Goal: Check status: Check status

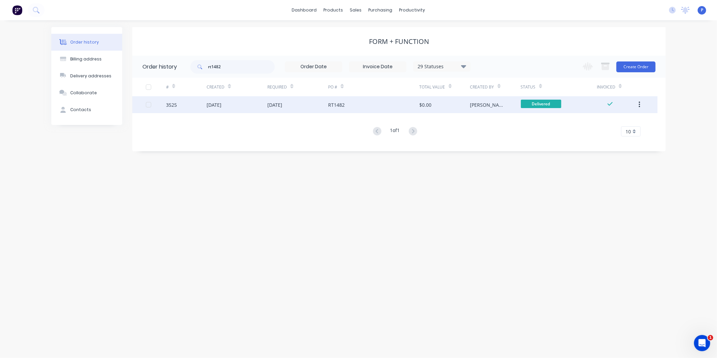
click at [147, 104] on div at bounding box center [148, 104] width 13 height 13
click at [148, 105] on div at bounding box center [148, 104] width 13 height 13
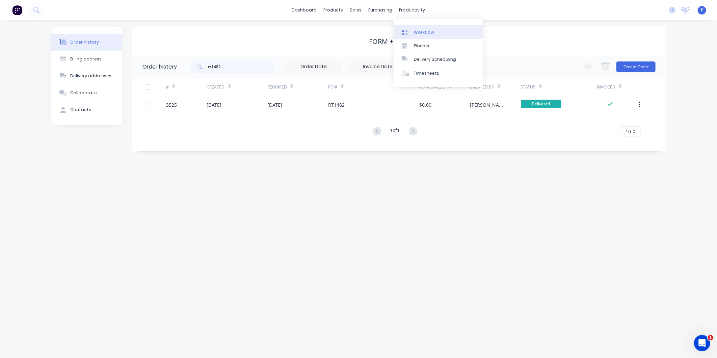
click at [418, 34] on div "Workflow" at bounding box center [424, 32] width 20 height 6
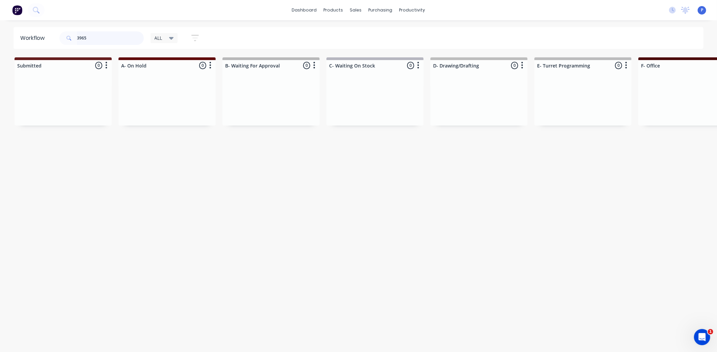
click at [106, 37] on input "3965" at bounding box center [110, 37] width 67 height 13
type input "3"
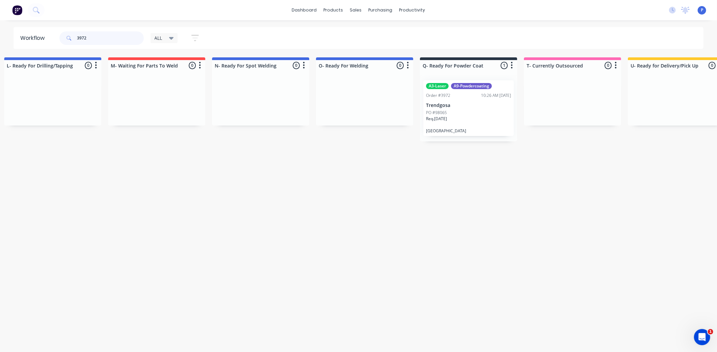
scroll to position [0, 1430]
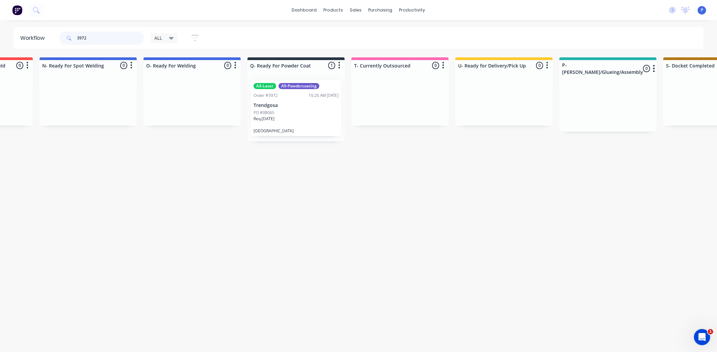
type input "3972"
click at [303, 128] on p "[GEOGRAPHIC_DATA]" at bounding box center [295, 130] width 85 height 5
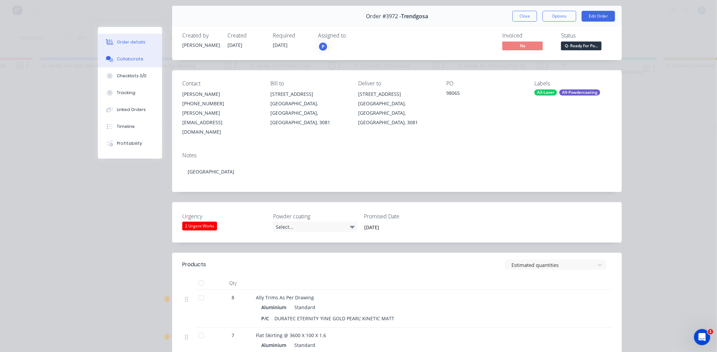
scroll to position [22, 0]
click at [130, 97] on button "Tracking" at bounding box center [130, 92] width 64 height 17
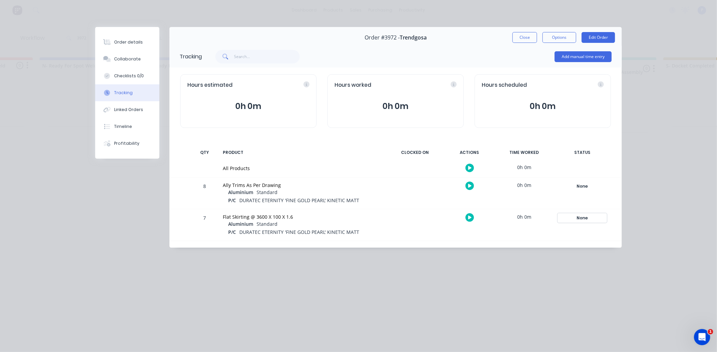
click at [570, 216] on div "None" at bounding box center [582, 218] width 49 height 9
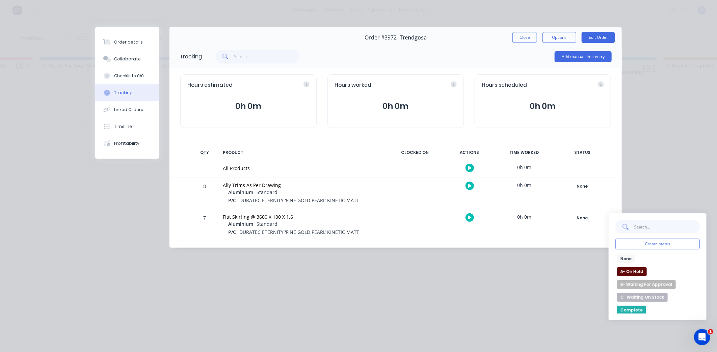
click at [641, 221] on input "text" at bounding box center [667, 226] width 66 height 13
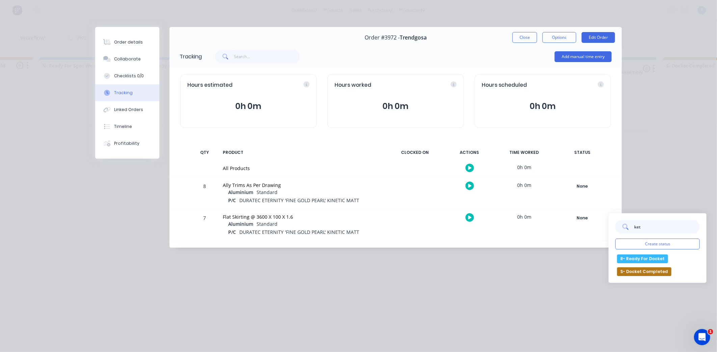
type input "ket"
click at [635, 261] on button "R- Ready For Docket" at bounding box center [642, 258] width 51 height 9
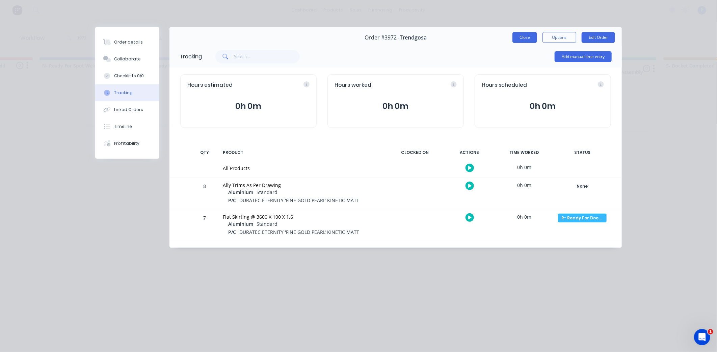
click at [522, 38] on button "Close" at bounding box center [524, 37] width 25 height 11
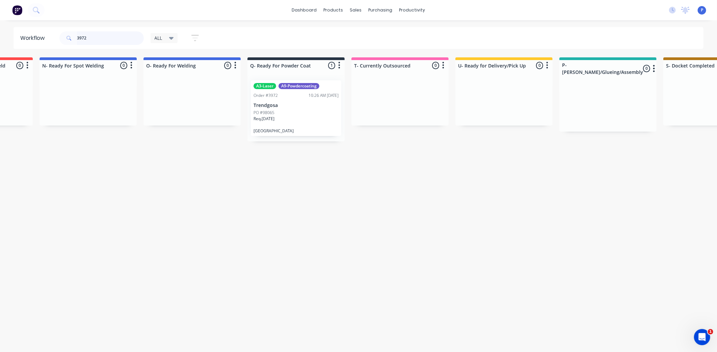
click at [94, 36] on input "3972" at bounding box center [110, 37] width 67 height 13
type input "3"
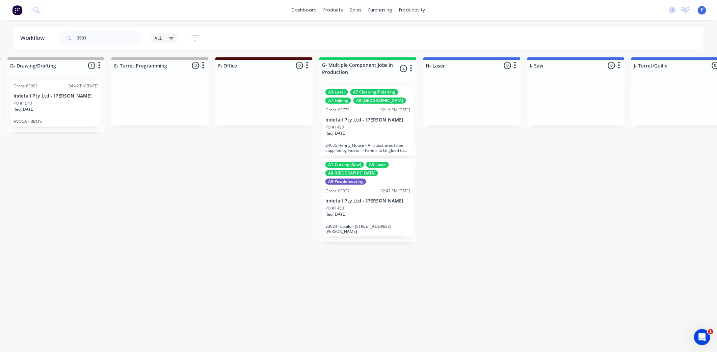
scroll to position [0, 757]
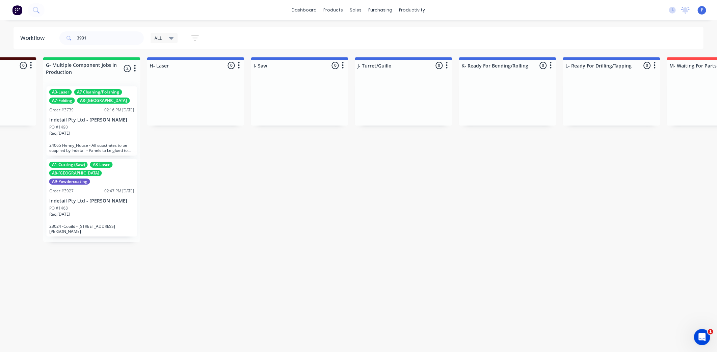
drag, startPoint x: 229, startPoint y: 192, endPoint x: 271, endPoint y: 197, distance: 42.4
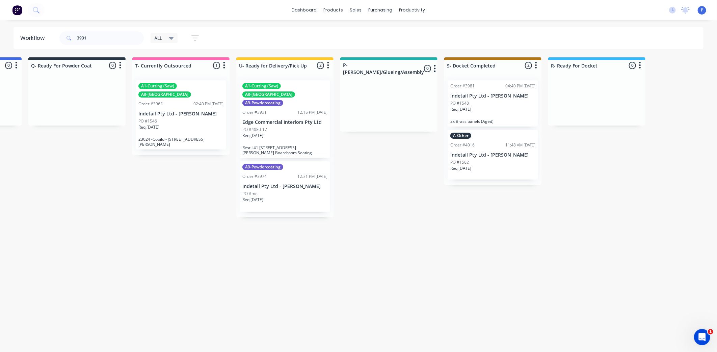
drag, startPoint x: 325, startPoint y: 195, endPoint x: 355, endPoint y: 200, distance: 29.7
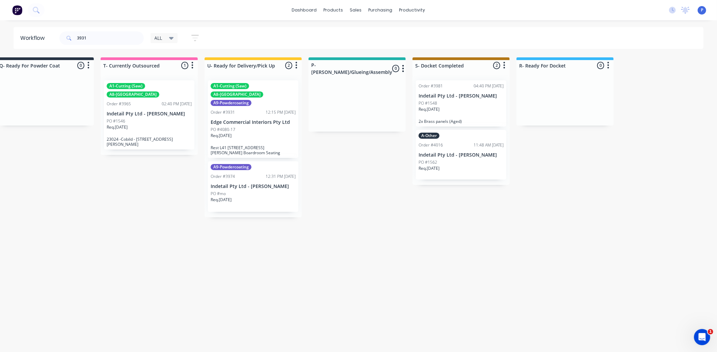
click at [234, 108] on div "A1-Cutting (Saw) A8-Welding A9-Powdercoating Order #3931 12:15 PM [DATE] Edge C…" at bounding box center [253, 119] width 90 height 78
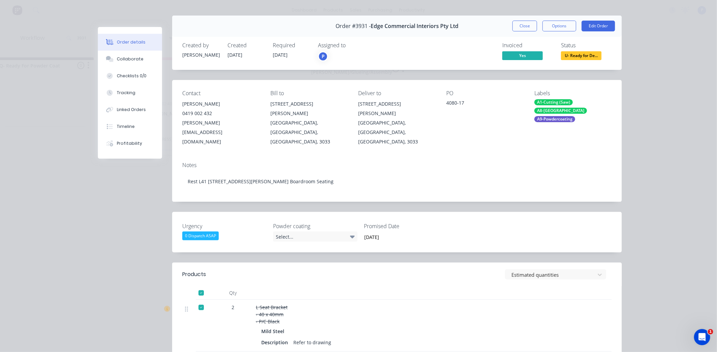
scroll to position [0, 0]
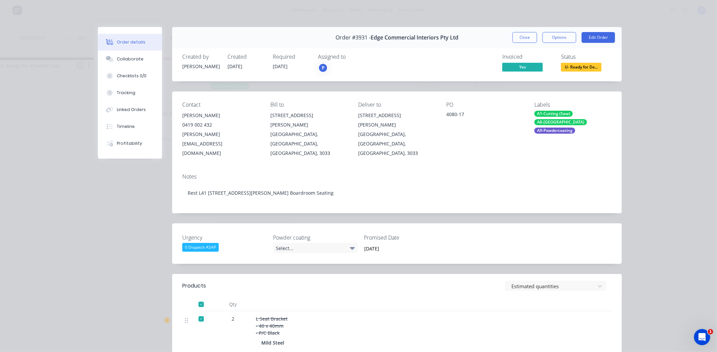
drag, startPoint x: 139, startPoint y: 256, endPoint x: 144, endPoint y: 227, distance: 28.8
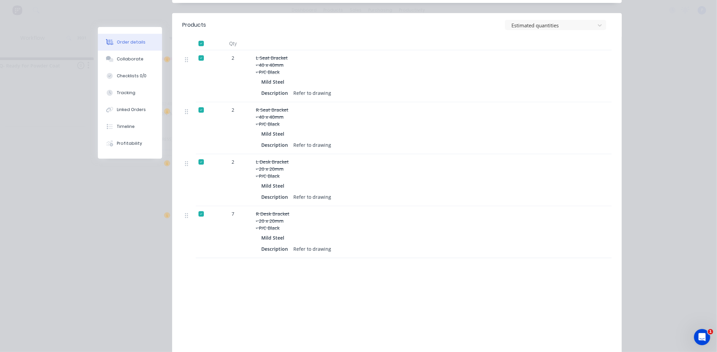
drag, startPoint x: 88, startPoint y: 220, endPoint x: 92, endPoint y: 242, distance: 23.0
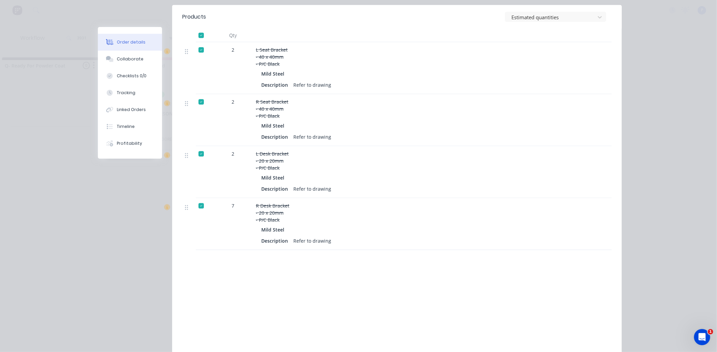
drag, startPoint x: 660, startPoint y: 187, endPoint x: 654, endPoint y: 129, distance: 58.4
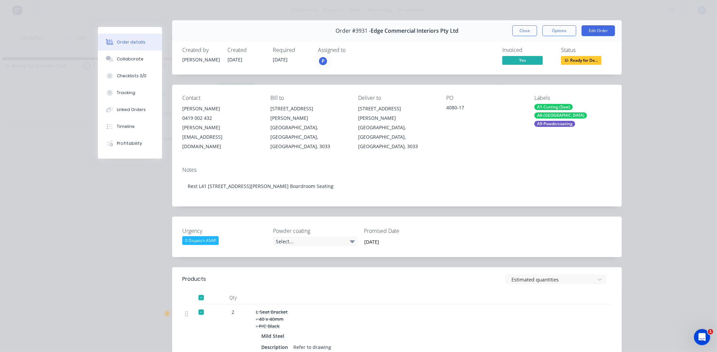
scroll to position [0, 0]
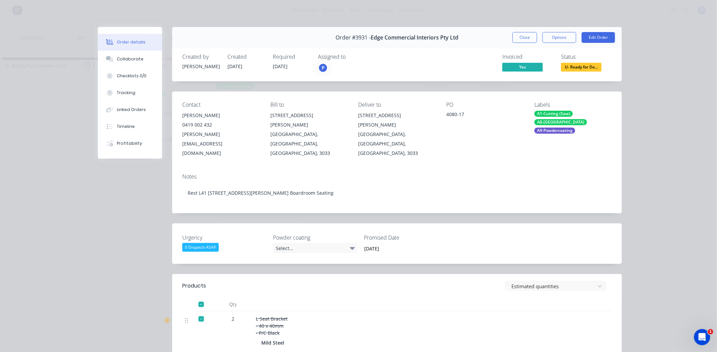
drag, startPoint x: 583, startPoint y: 187, endPoint x: 579, endPoint y: 135, distance: 51.8
click at [576, 69] on span "U- Ready for De..." at bounding box center [581, 67] width 40 height 8
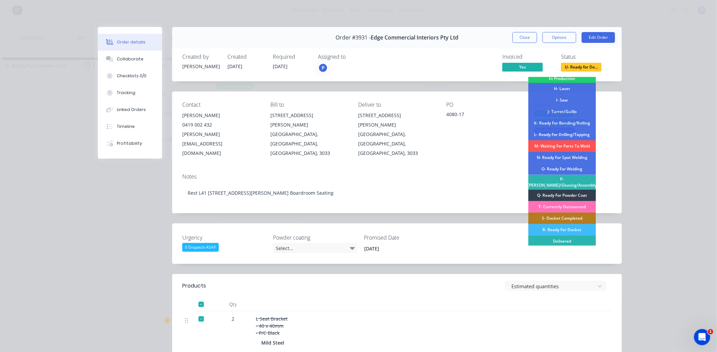
scroll to position [99, 0]
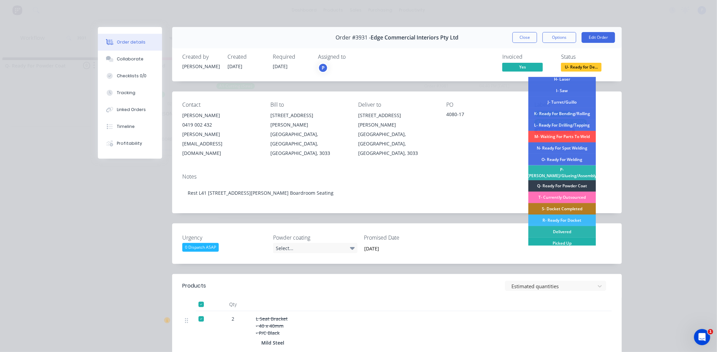
click at [577, 242] on div "Picked Up" at bounding box center [561, 243] width 67 height 11
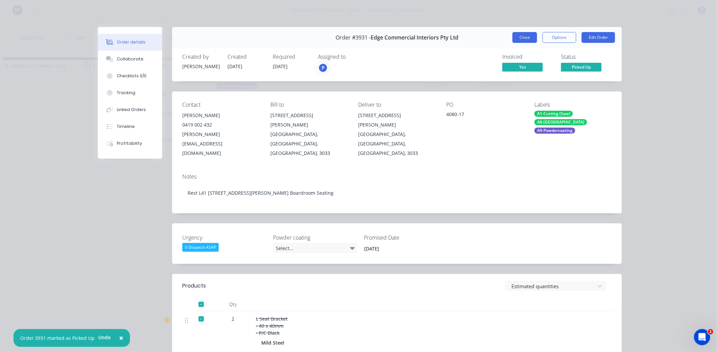
click at [520, 38] on button "Close" at bounding box center [524, 37] width 25 height 11
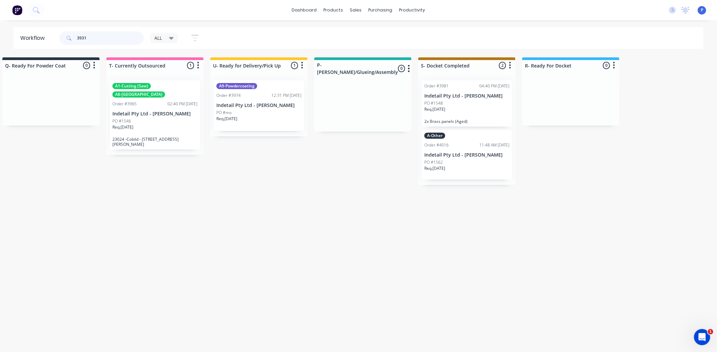
click at [88, 38] on input "3931" at bounding box center [110, 37] width 67 height 13
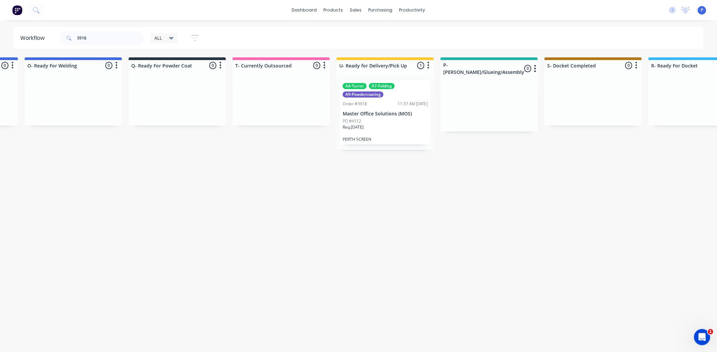
scroll to position [0, 1681]
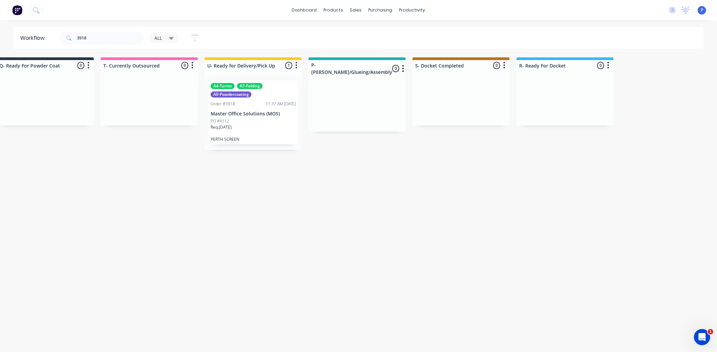
drag, startPoint x: 272, startPoint y: 183, endPoint x: 348, endPoint y: 187, distance: 76.4
click at [248, 121] on div "PO #A112" at bounding box center [253, 121] width 85 height 6
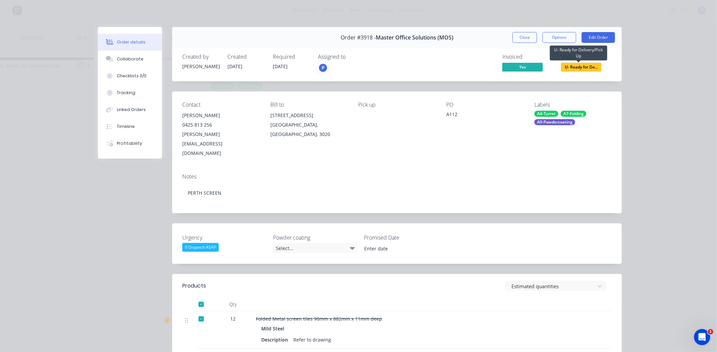
click at [587, 66] on span "U- Ready for De..." at bounding box center [581, 67] width 40 height 8
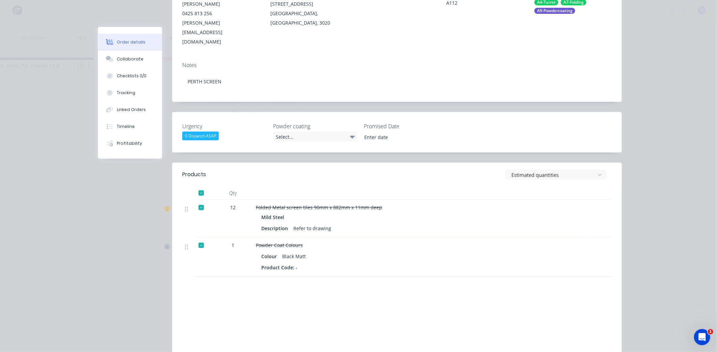
scroll to position [159, 0]
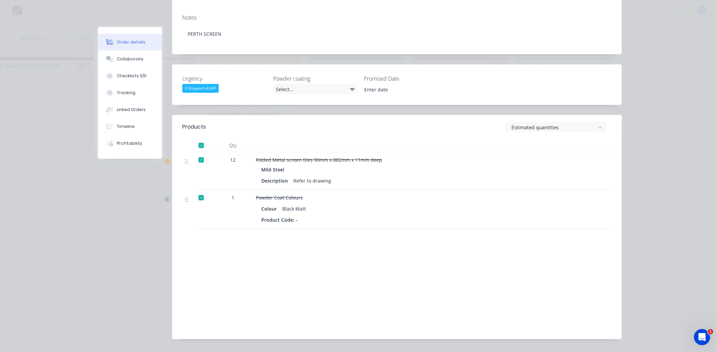
drag, startPoint x: 134, startPoint y: 220, endPoint x: 134, endPoint y: 254, distance: 33.7
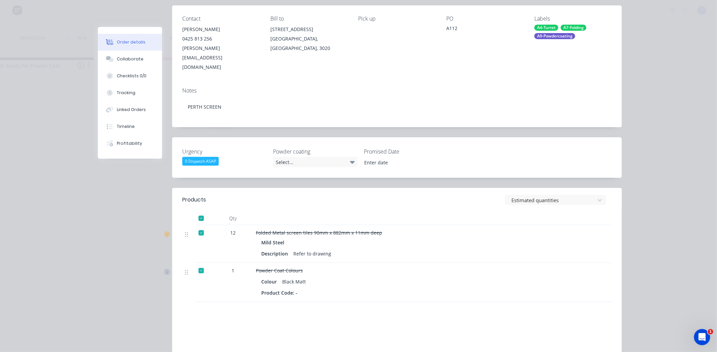
scroll to position [0, 0]
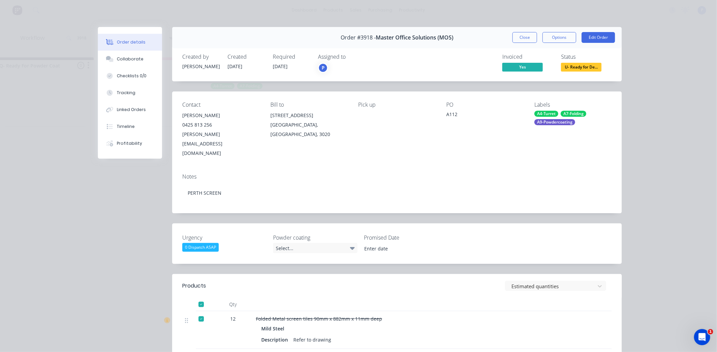
drag, startPoint x: 137, startPoint y: 234, endPoint x: 147, endPoint y: 157, distance: 77.2
click at [573, 69] on span "U- Ready for De..." at bounding box center [581, 67] width 40 height 8
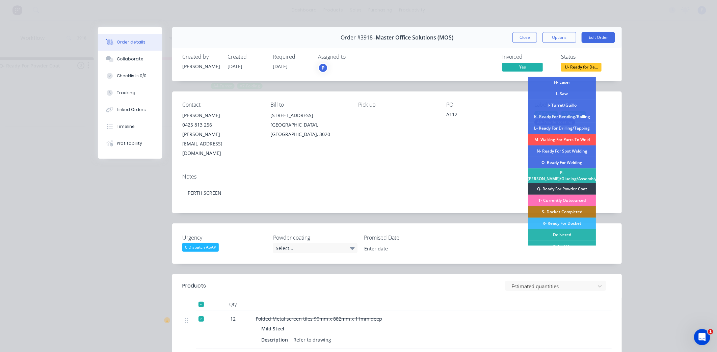
scroll to position [99, 0]
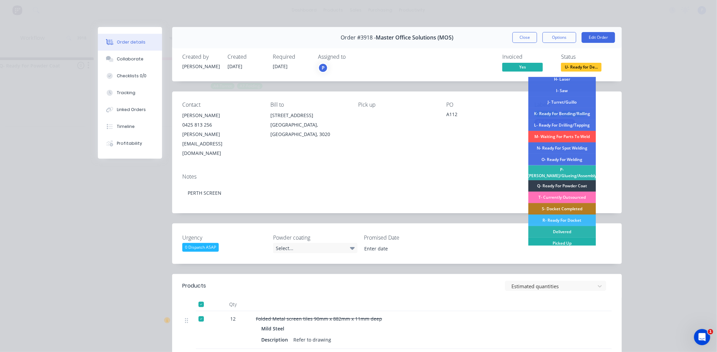
click at [573, 239] on div "Picked Up" at bounding box center [561, 243] width 67 height 11
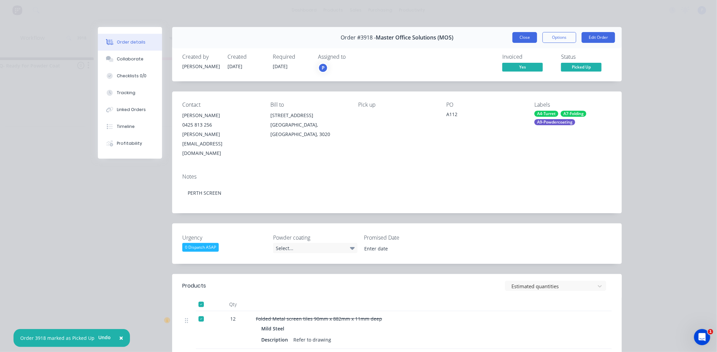
click at [519, 36] on button "Close" at bounding box center [524, 37] width 25 height 11
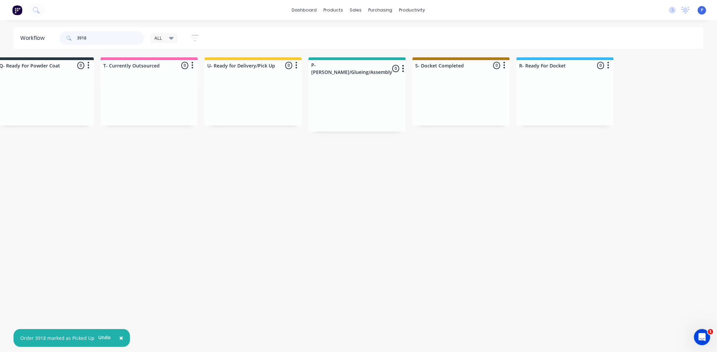
click at [95, 37] on input "3918" at bounding box center [110, 37] width 67 height 13
click at [90, 38] on input "3918" at bounding box center [110, 37] width 67 height 13
type input "3"
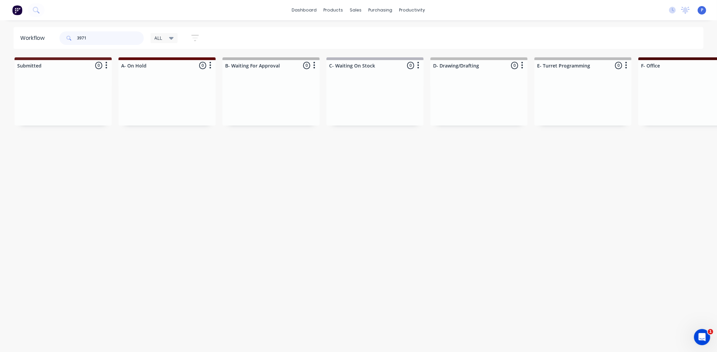
type input "3971"
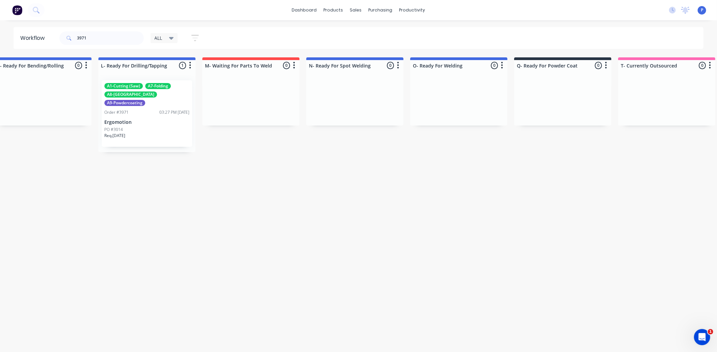
scroll to position [0, 1091]
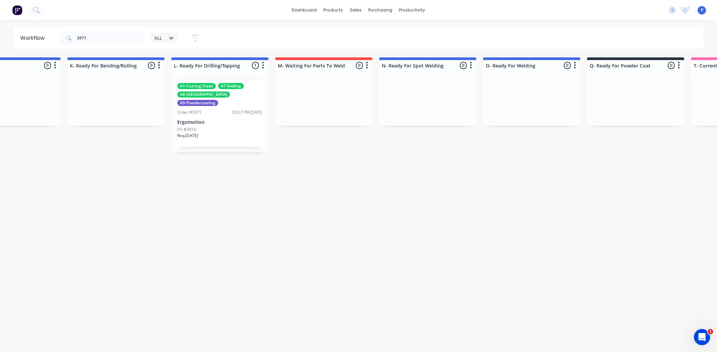
drag, startPoint x: 211, startPoint y: 148, endPoint x: 137, endPoint y: 176, distance: 78.4
click at [221, 127] on div "PO #3014" at bounding box center [219, 130] width 85 height 6
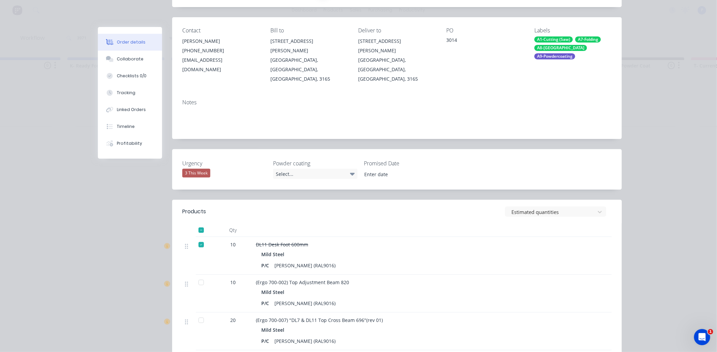
scroll to position [76, 0]
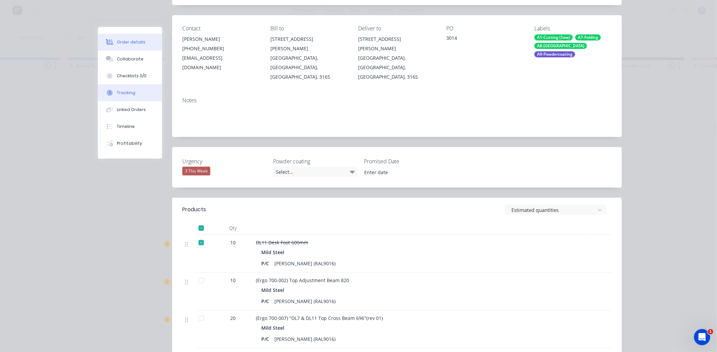
click at [123, 90] on div "Tracking" at bounding box center [126, 93] width 19 height 6
